Goal: Information Seeking & Learning: Learn about a topic

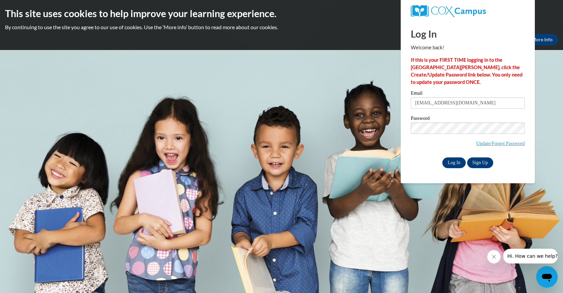
click at [457, 161] on input "Log In" at bounding box center [453, 162] width 23 height 11
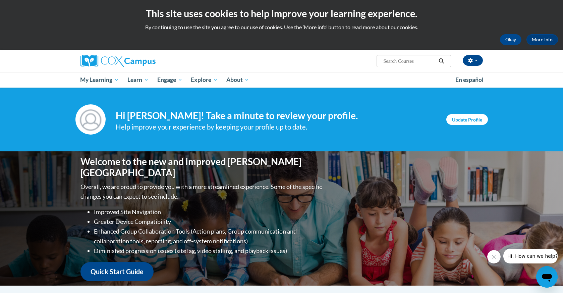
click at [460, 121] on link "Update Profile" at bounding box center [467, 119] width 42 height 11
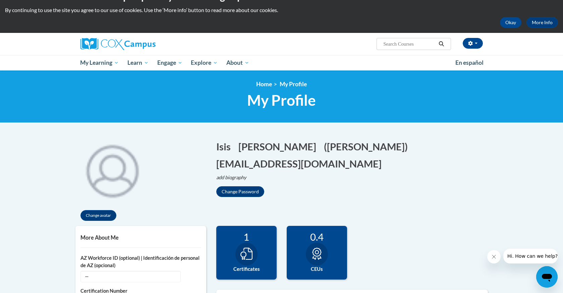
scroll to position [16, 0]
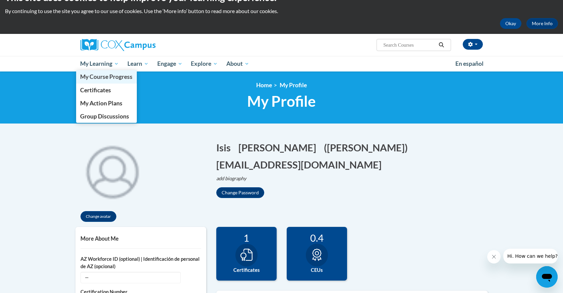
click at [115, 82] on link "My Course Progress" at bounding box center [106, 76] width 61 height 13
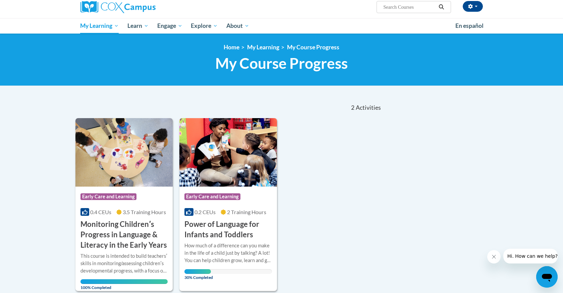
scroll to position [56, 0]
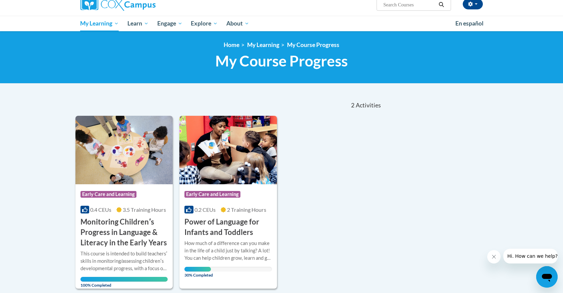
click at [212, 211] on span "0.2 CEUs" at bounding box center [204, 209] width 21 height 6
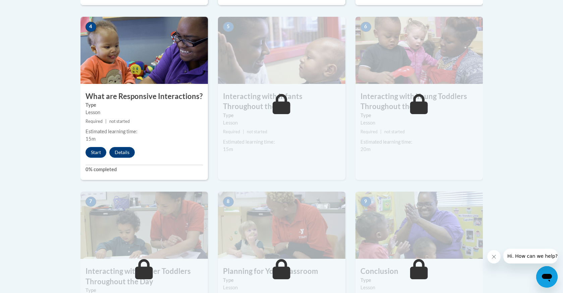
scroll to position [394, 0]
click at [97, 147] on button "Start" at bounding box center [95, 152] width 21 height 11
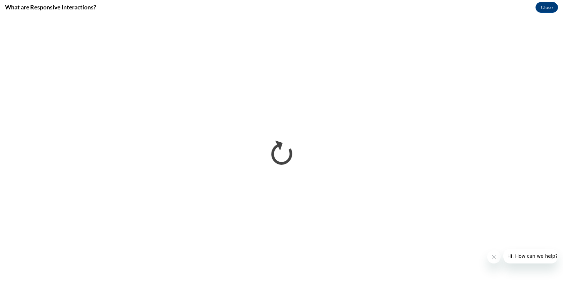
scroll to position [0, 0]
click at [493, 259] on button "Close message from company" at bounding box center [493, 256] width 13 height 13
click at [494, 255] on icon "Close message from company" at bounding box center [493, 256] width 5 height 5
click at [493, 254] on icon "Close message from company" at bounding box center [493, 256] width 5 height 5
